Goal: Find specific page/section: Find specific page/section

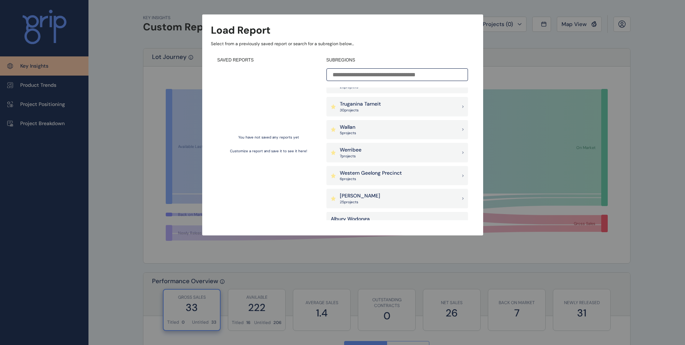
scroll to position [506, 0]
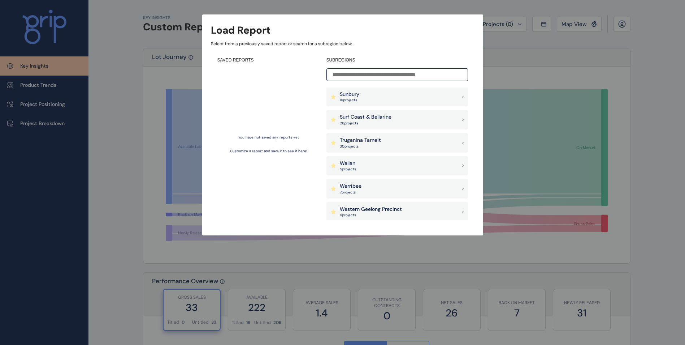
click at [409, 142] on div "Truganina Tarneit 30 project s" at bounding box center [397, 143] width 142 height 20
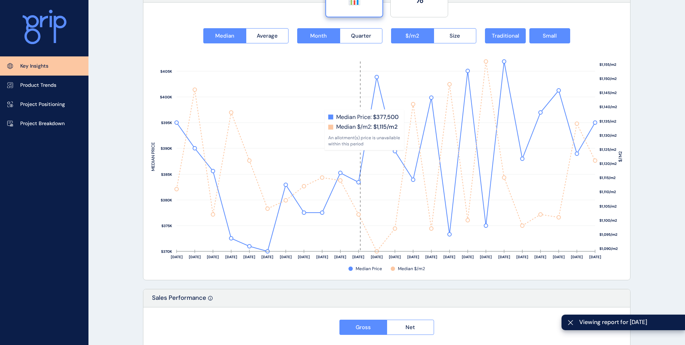
scroll to position [1176, 0]
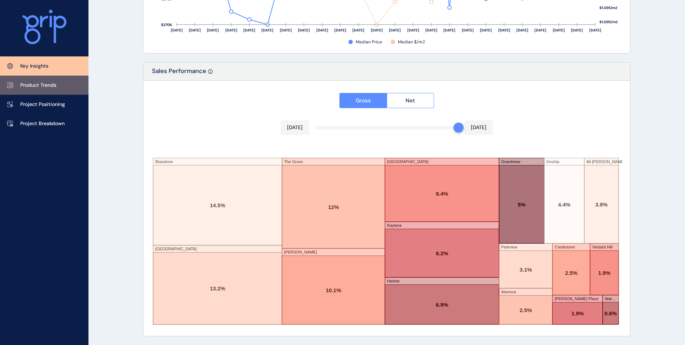
click at [42, 89] on link "Product Trends" at bounding box center [44, 84] width 88 height 19
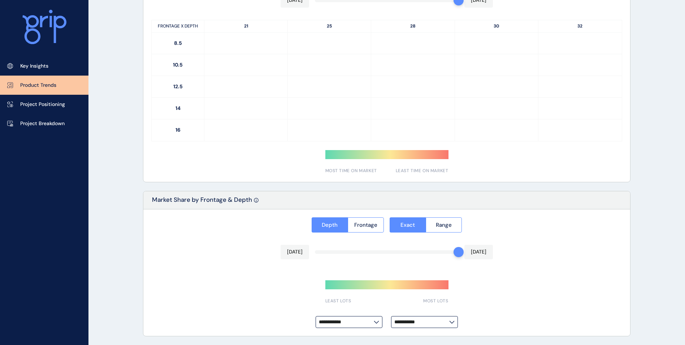
type input "**********"
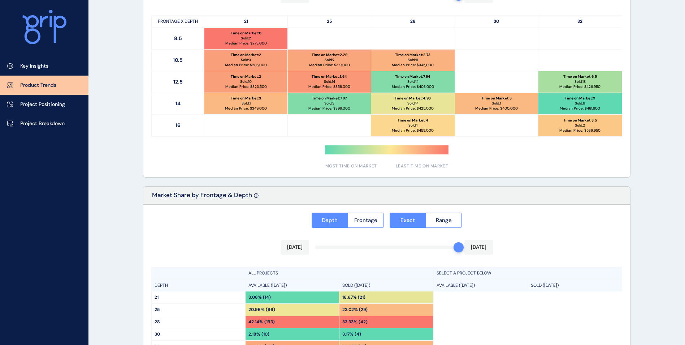
scroll to position [356, 0]
